Goal: Transaction & Acquisition: Subscribe to service/newsletter

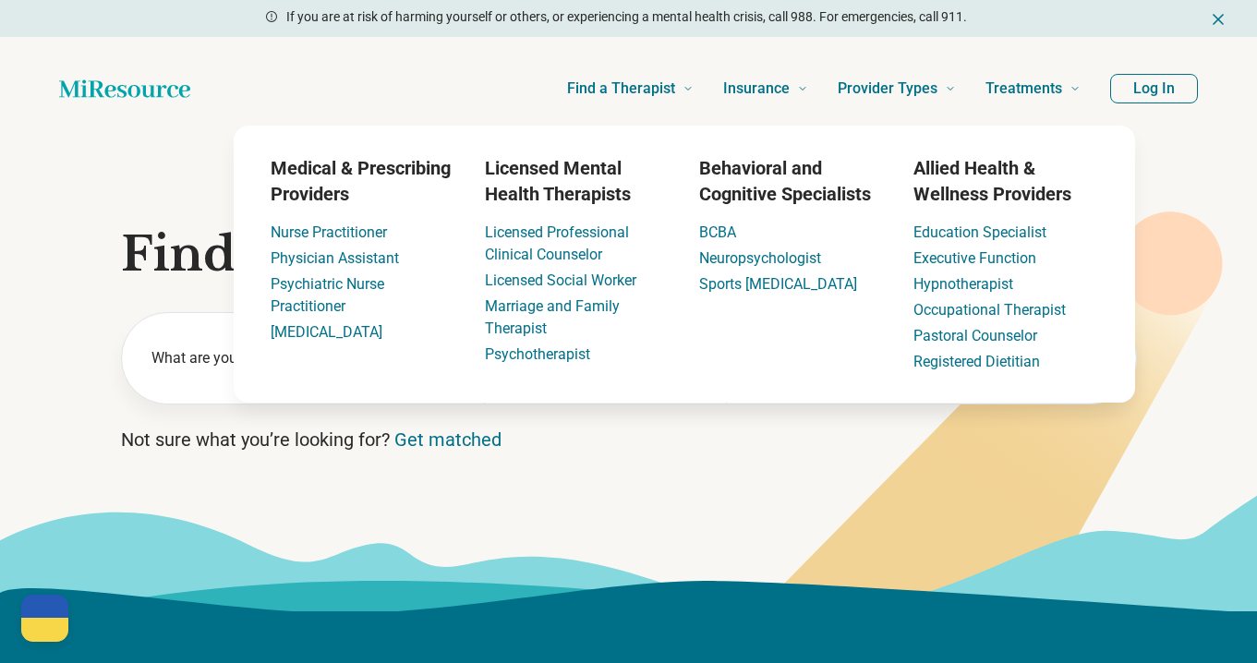
click at [1147, 91] on button "Log In" at bounding box center [1155, 89] width 88 height 30
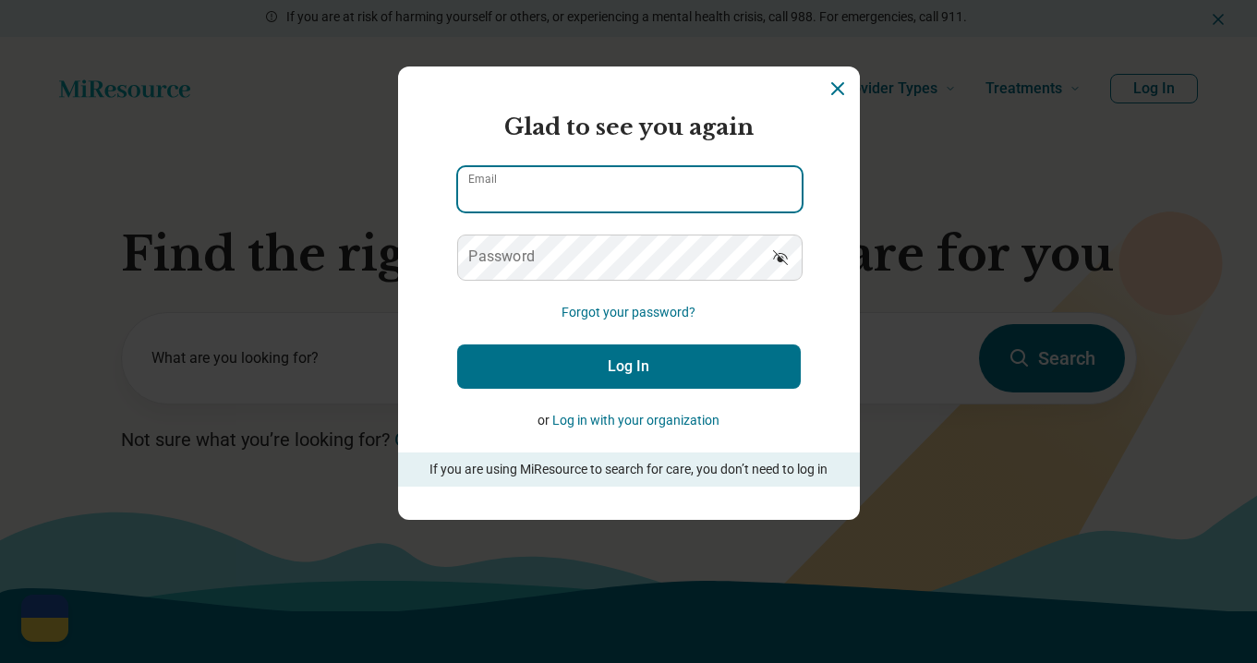
type input "**********"
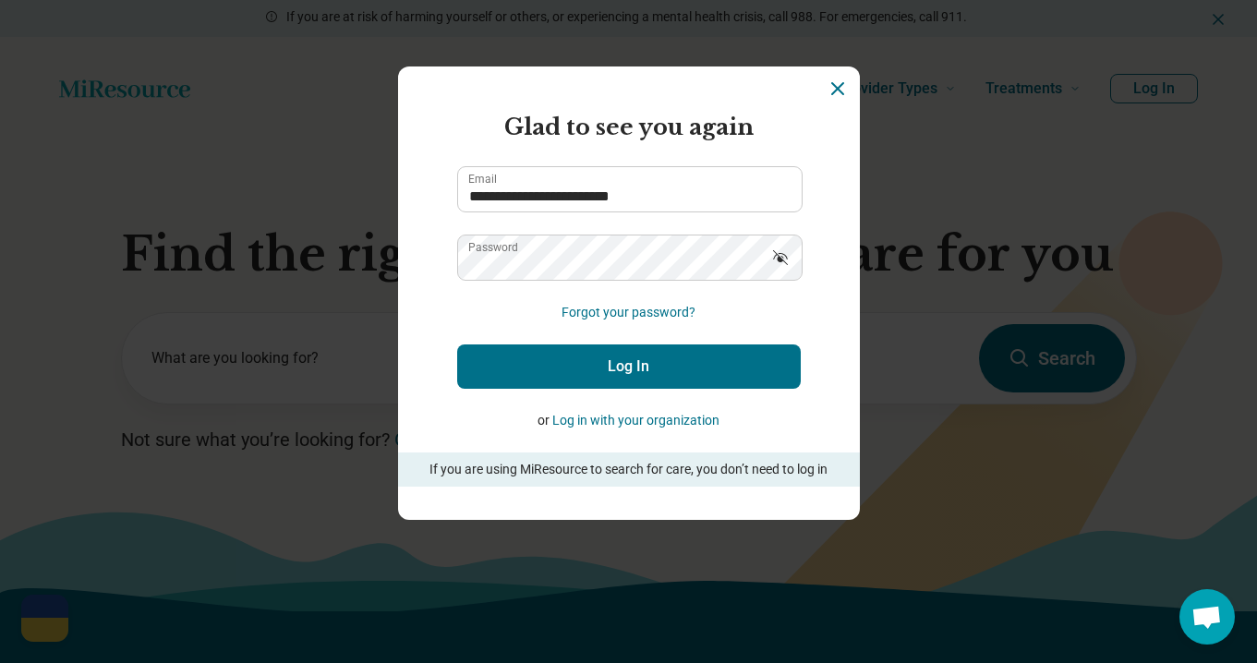
click at [686, 374] on button "Log In" at bounding box center [629, 367] width 344 height 44
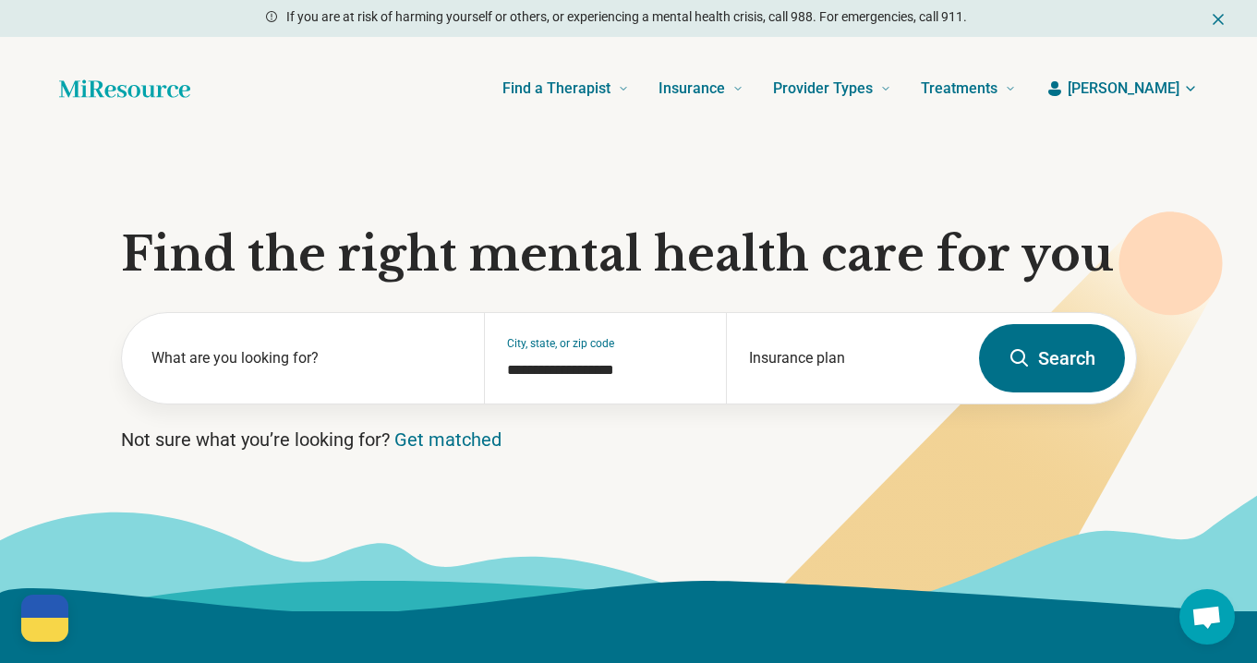
click at [1176, 83] on span "[PERSON_NAME]" at bounding box center [1124, 89] width 112 height 22
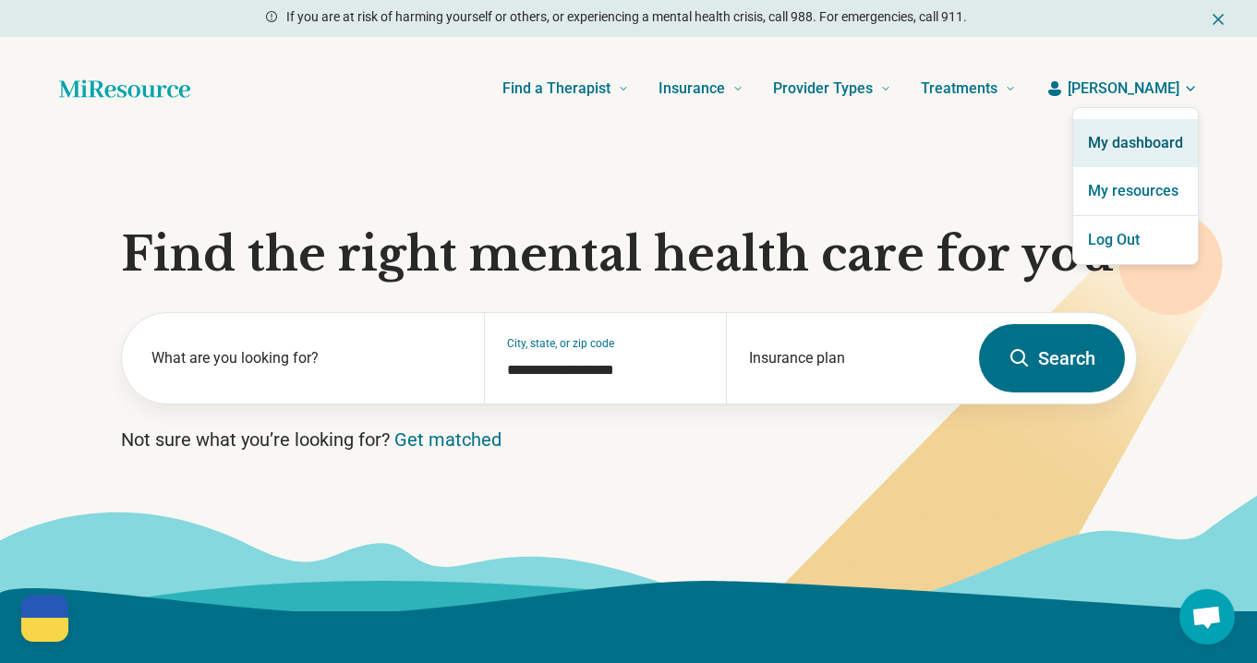
click at [1164, 140] on link "My dashboard" at bounding box center [1136, 143] width 125 height 48
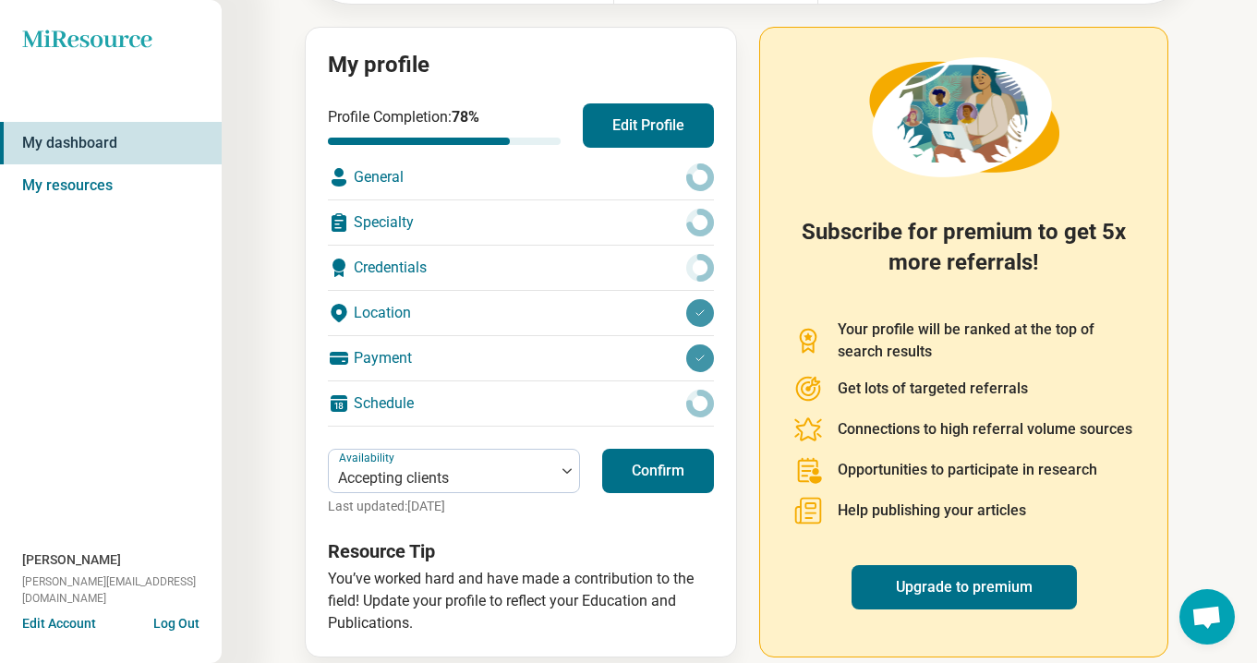
scroll to position [208, 0]
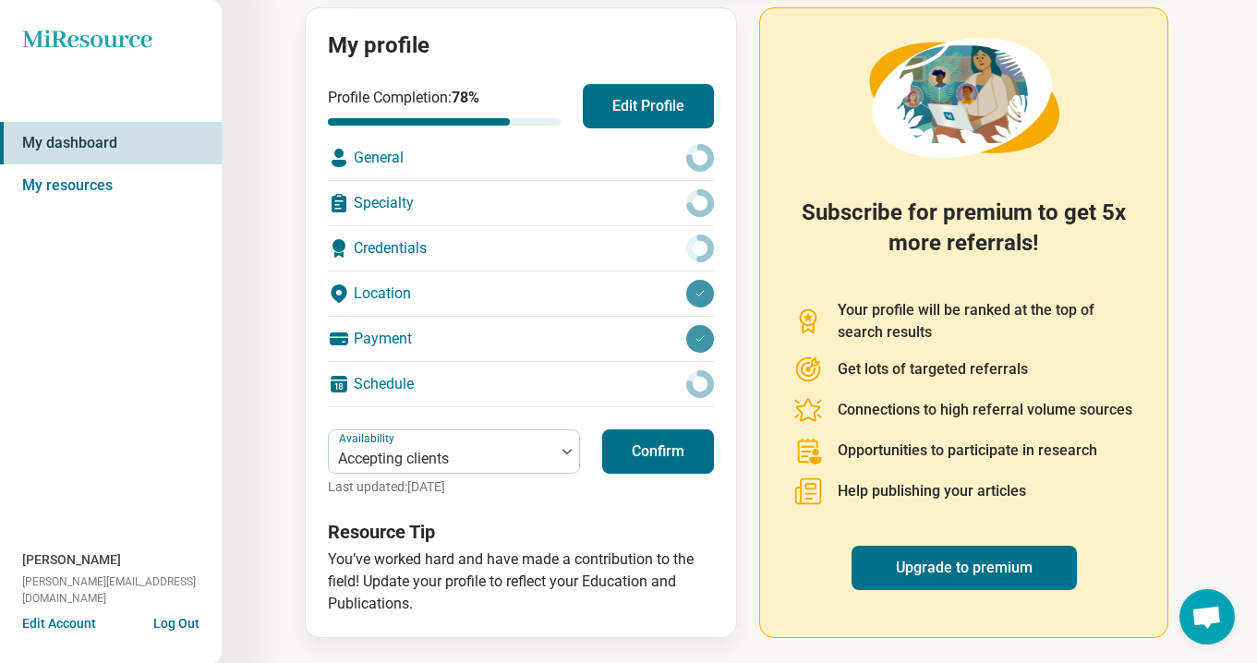
click at [686, 457] on button "Confirm" at bounding box center [658, 452] width 112 height 44
click at [656, 451] on button "Confirm" at bounding box center [658, 452] width 112 height 44
click at [1050, 568] on link "Upgrade to premium" at bounding box center [964, 568] width 225 height 44
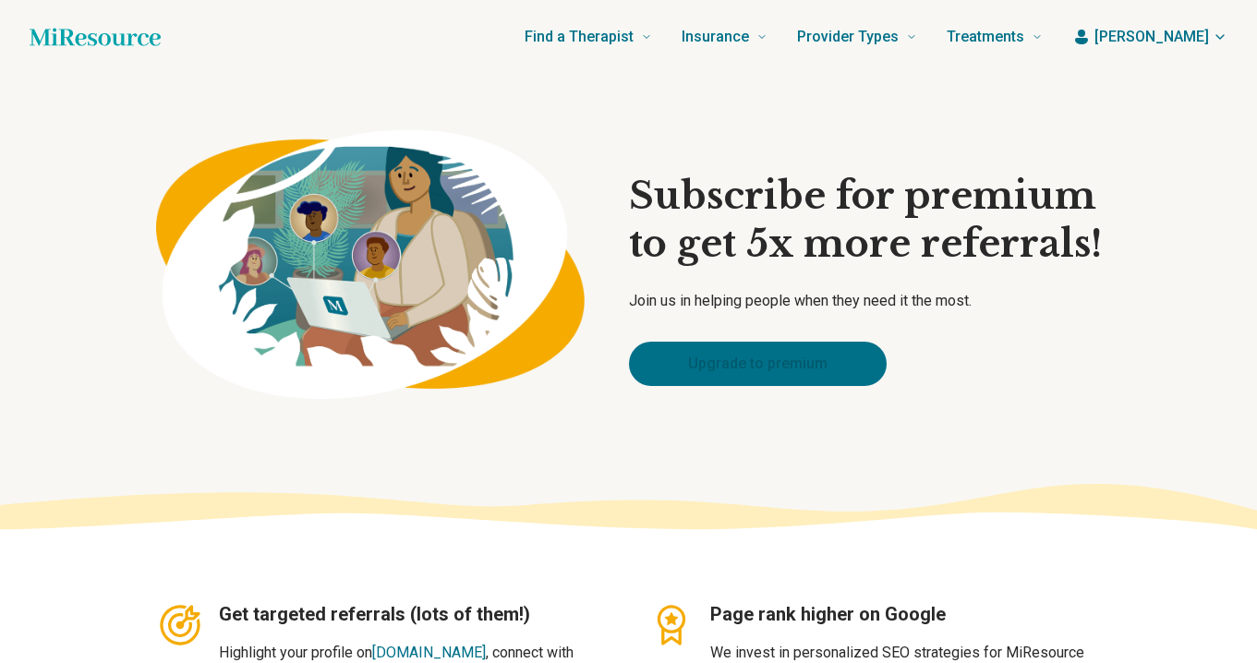
click at [815, 364] on link "Upgrade to premium" at bounding box center [758, 364] width 258 height 44
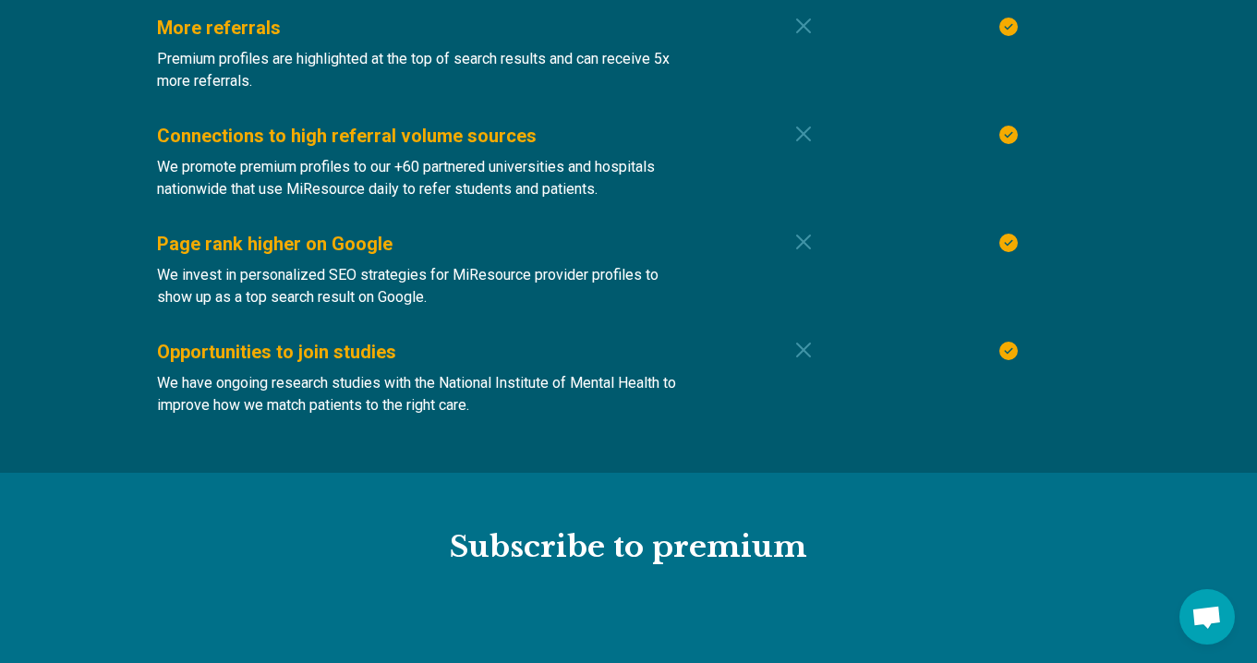
scroll to position [2042, 0]
